Goal: Information Seeking & Learning: Learn about a topic

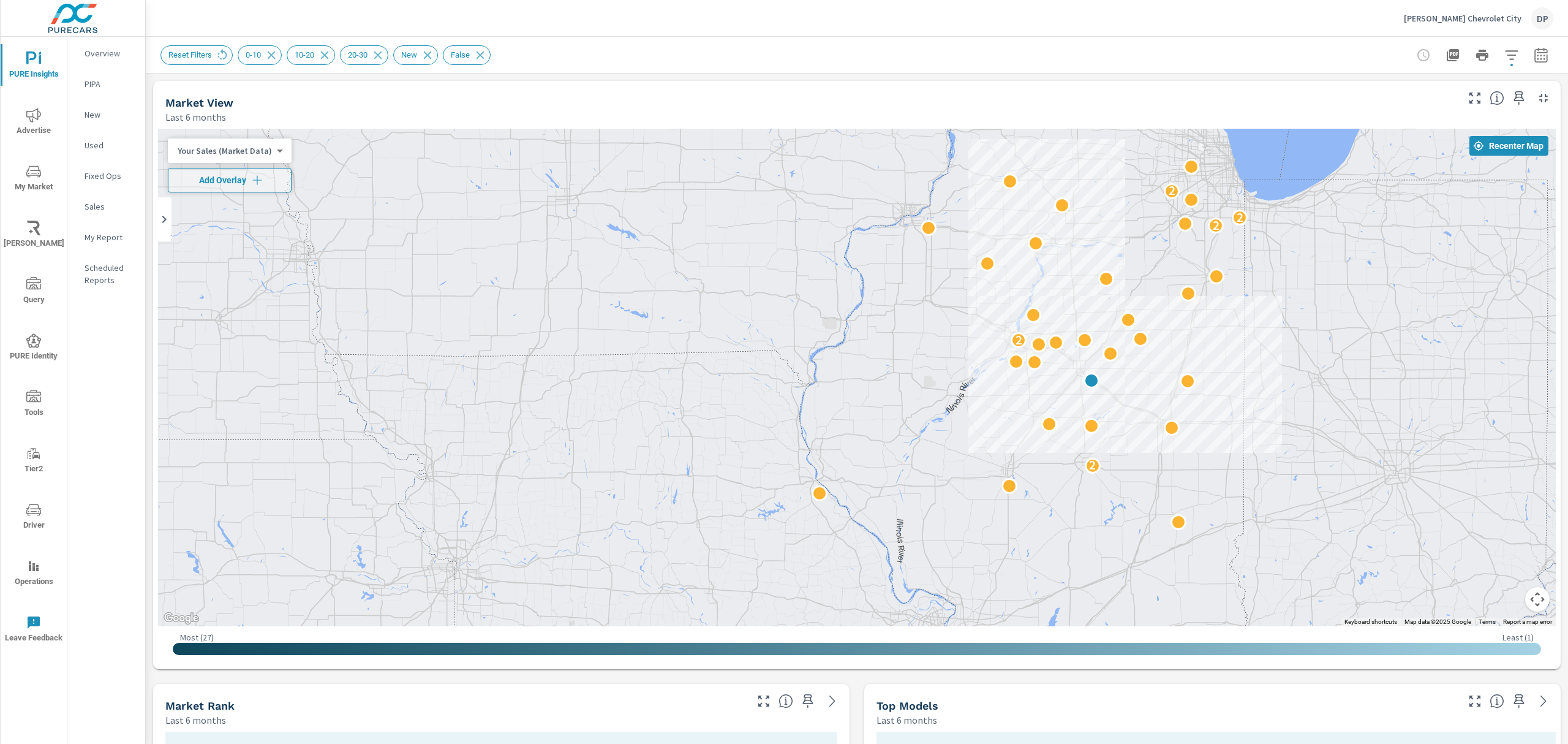
scroll to position [327, 0]
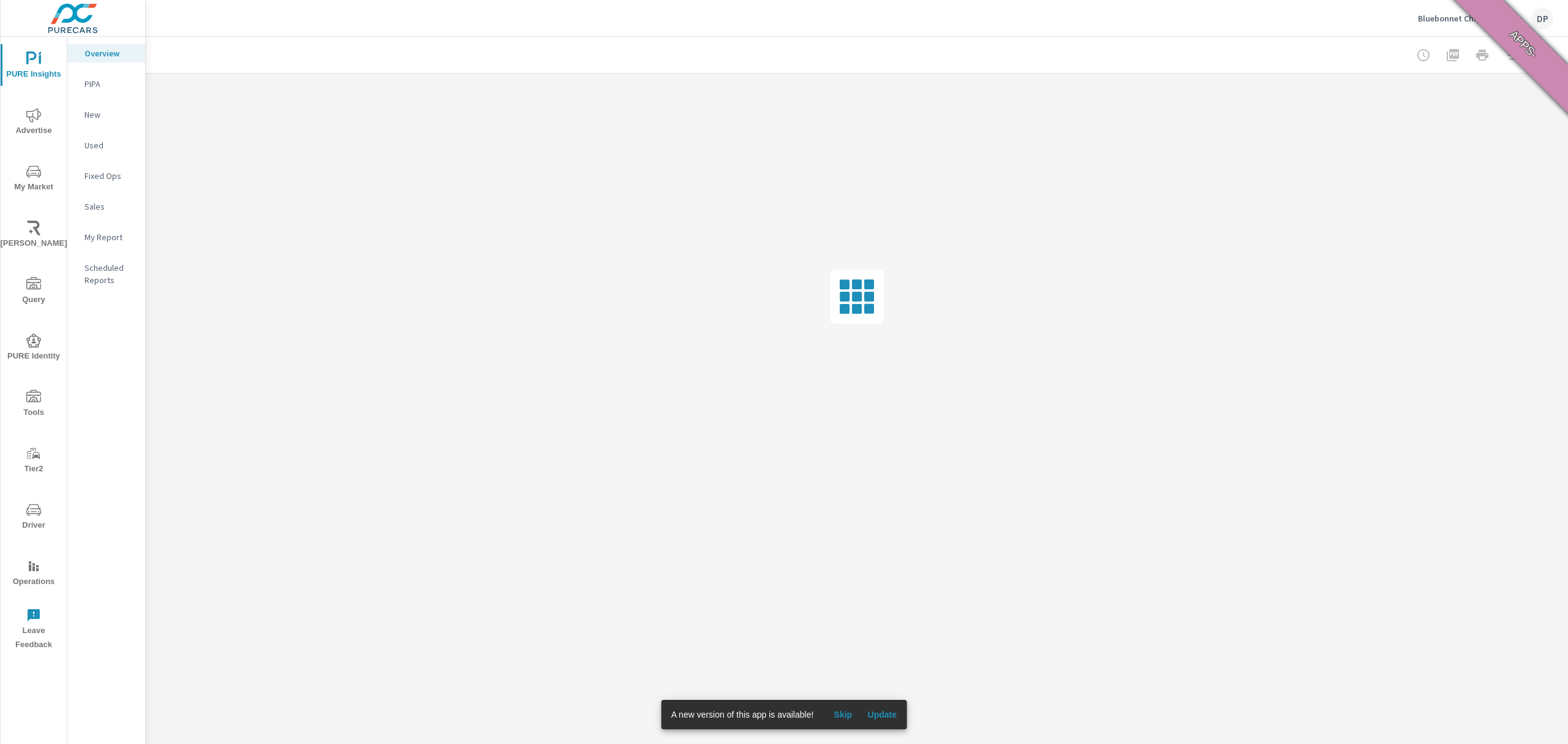
click at [886, 715] on span "Update" at bounding box center [882, 714] width 29 height 11
click at [116, 116] on p "New" at bounding box center [109, 114] width 51 height 12
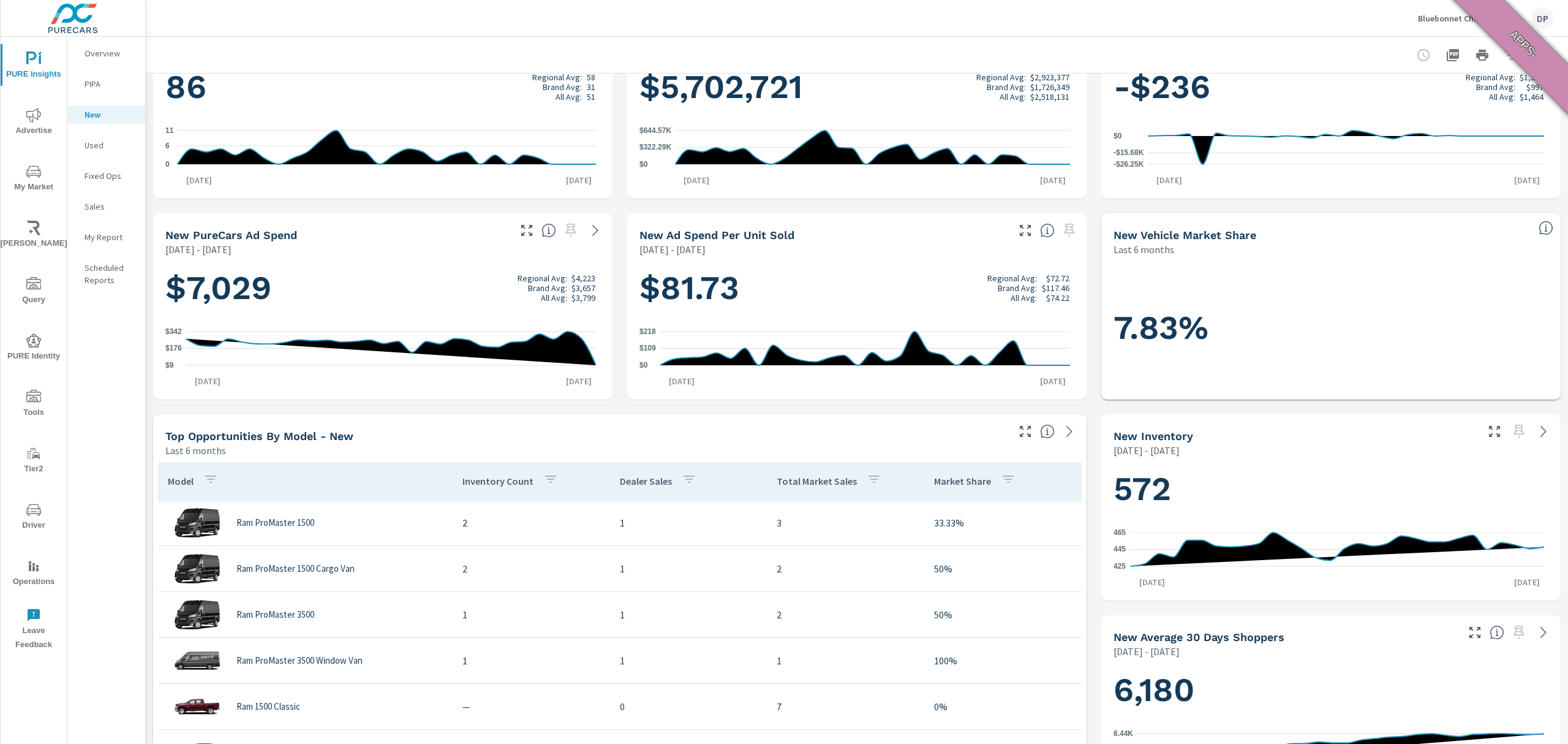
scroll to position [245, 0]
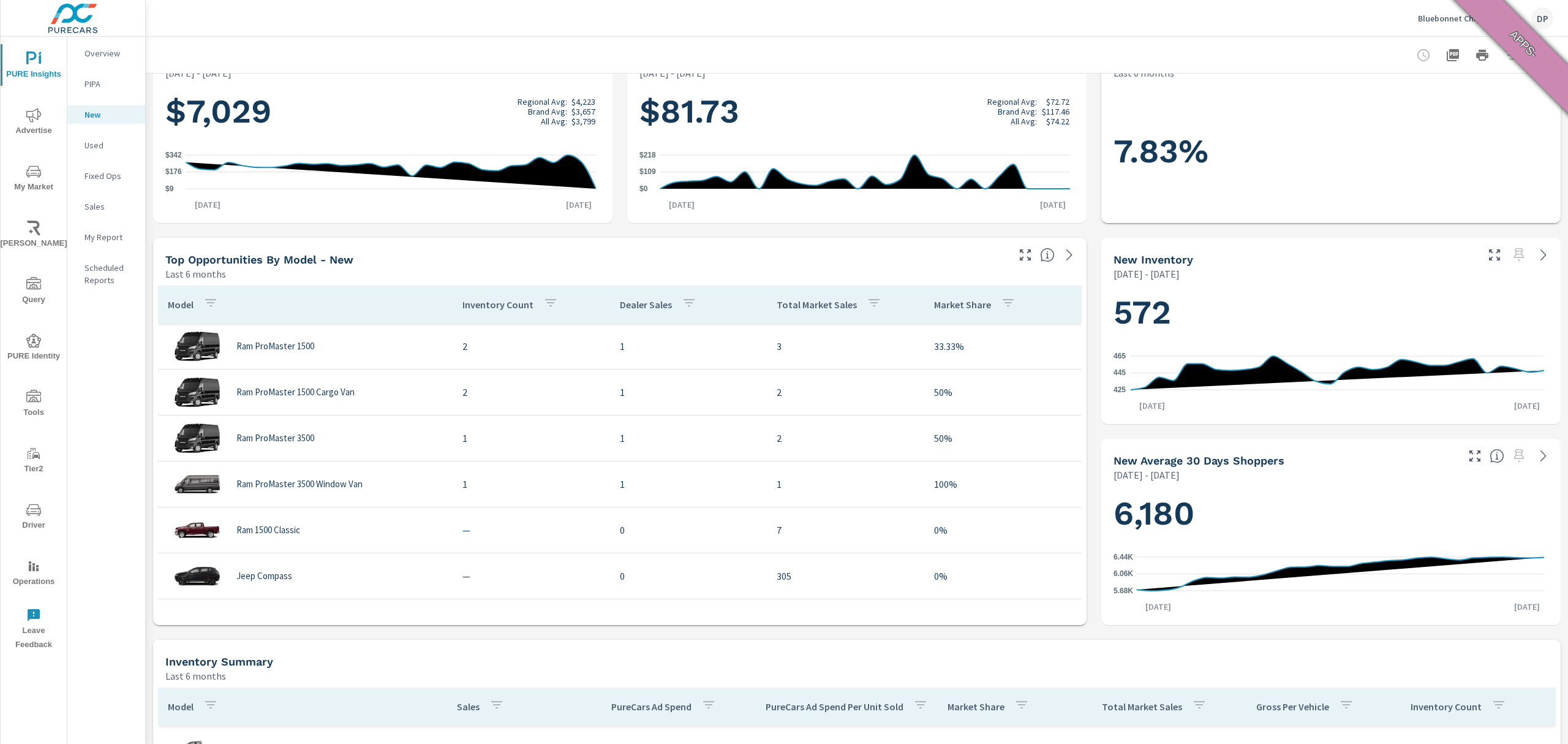
click at [481, 317] on div "Inventory Count" at bounding box center [512, 304] width 101 height 28
click at [484, 307] on p "Inventory Count" at bounding box center [497, 304] width 71 height 12
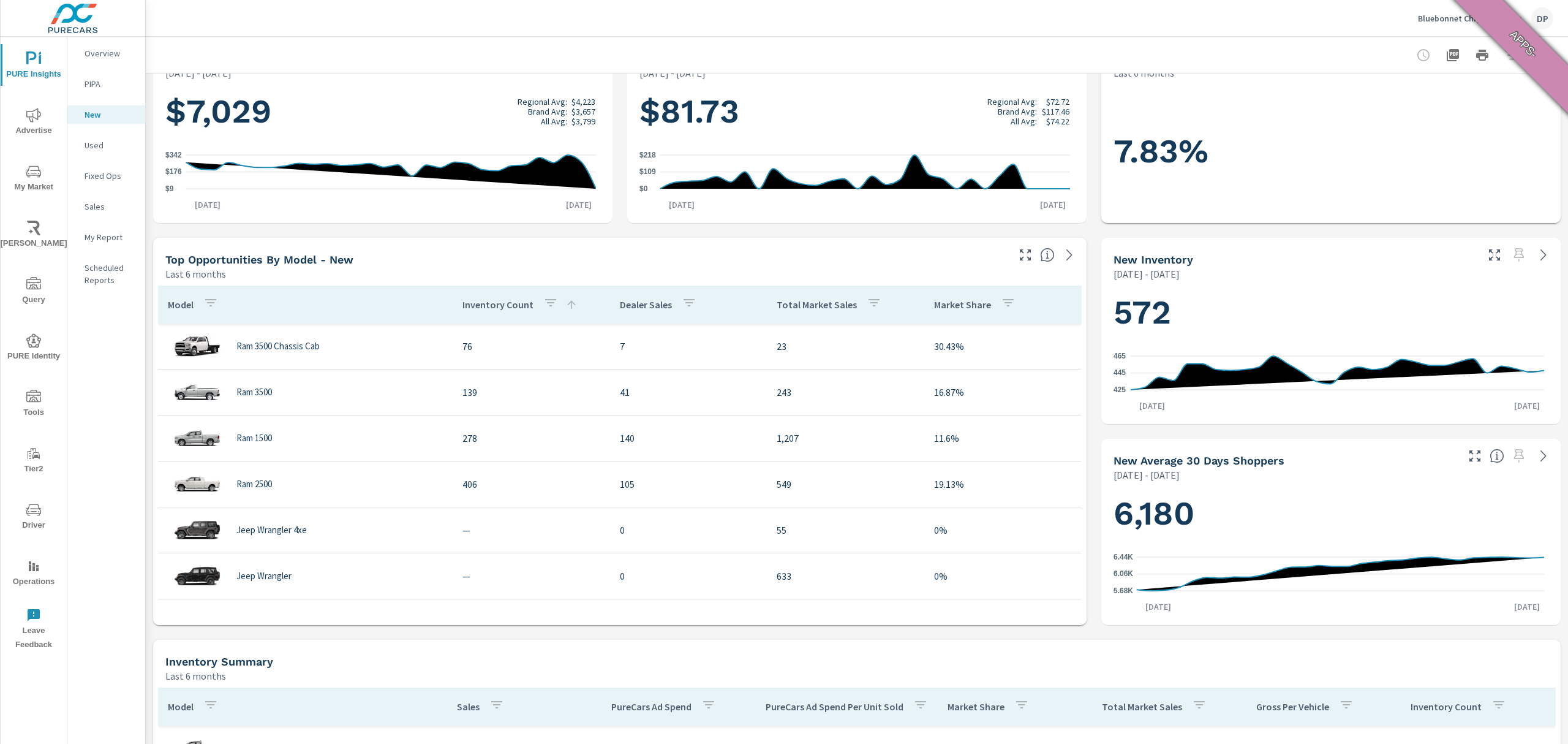
click at [484, 307] on p "Inventory Count" at bounding box center [497, 304] width 71 height 12
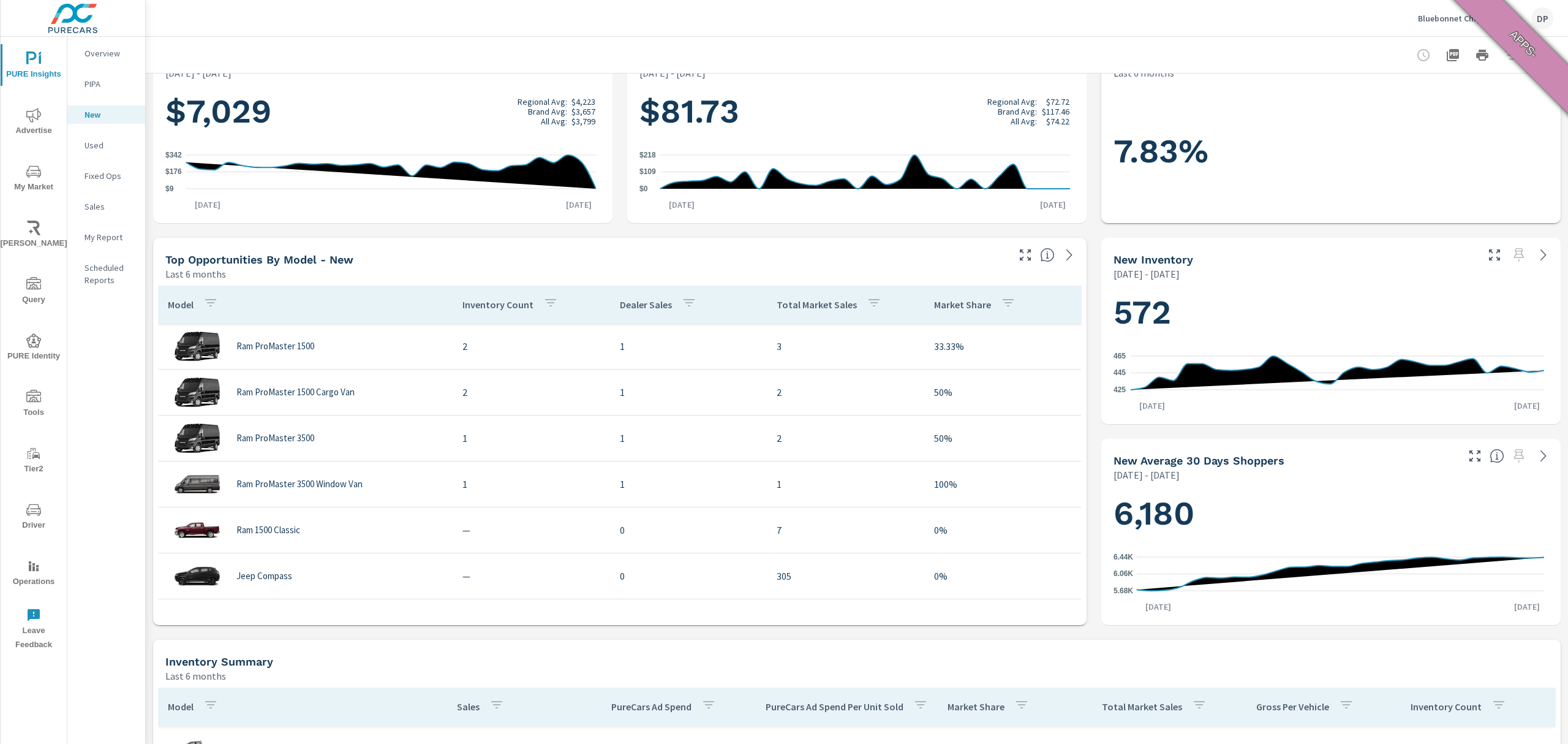
click at [484, 307] on p "Inventory Count" at bounding box center [497, 304] width 71 height 12
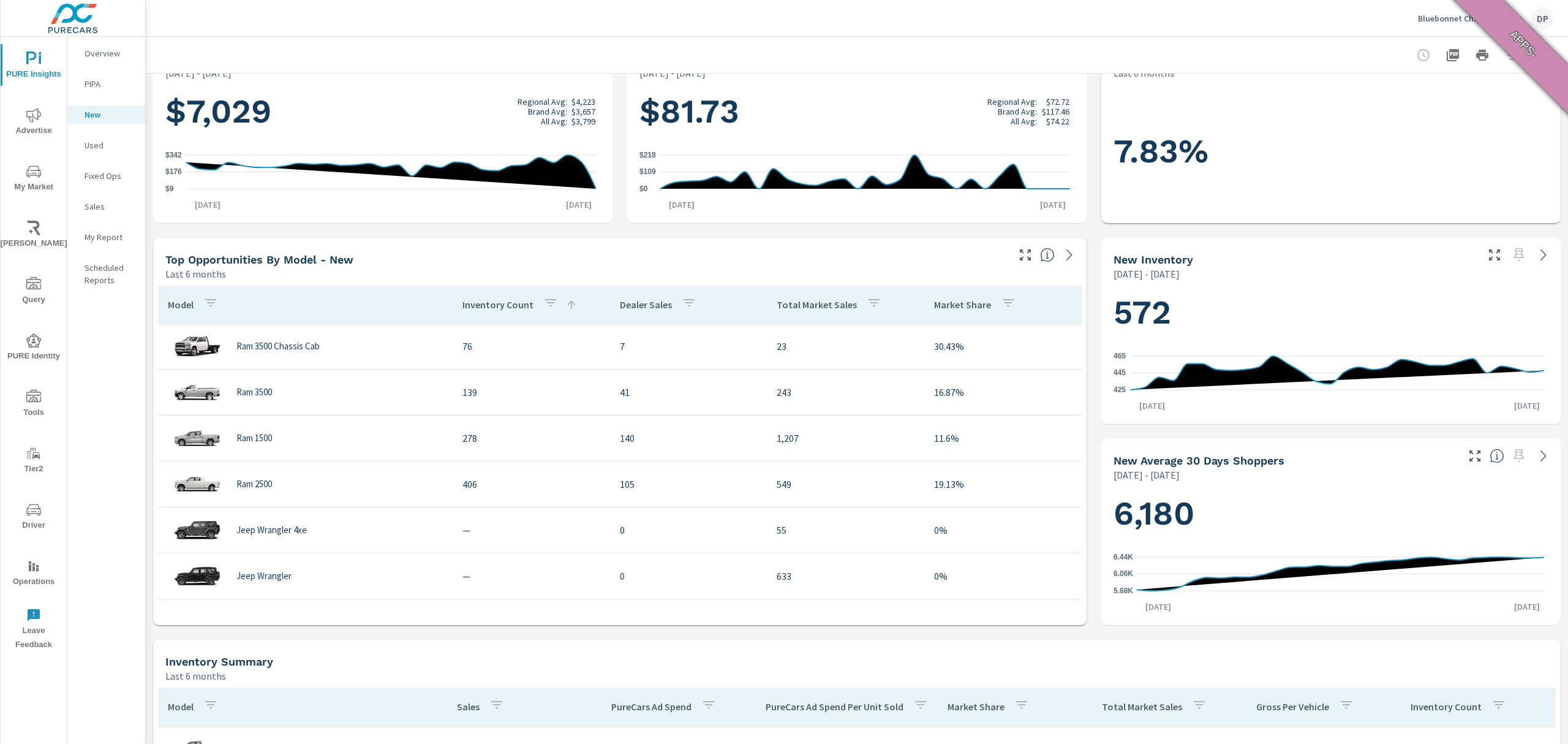
click at [484, 307] on p "Inventory Count" at bounding box center [497, 304] width 71 height 12
